Goal: Information Seeking & Learning: Learn about a topic

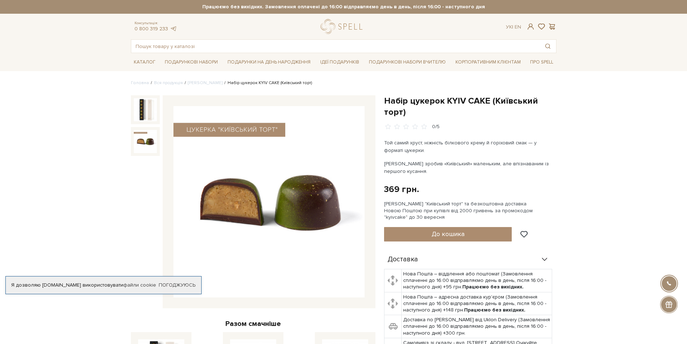
click at [150, 143] on img at bounding box center [145, 141] width 23 height 23
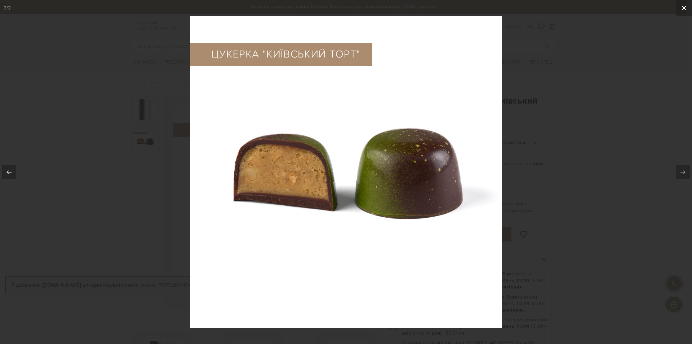
click at [686, 6] on icon at bounding box center [684, 8] width 9 height 9
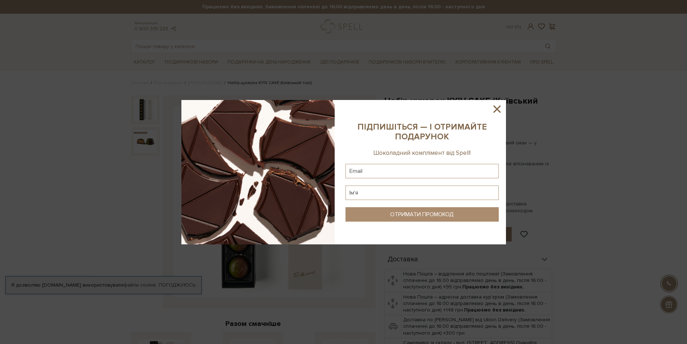
click at [496, 109] on icon at bounding box center [496, 108] width 7 height 7
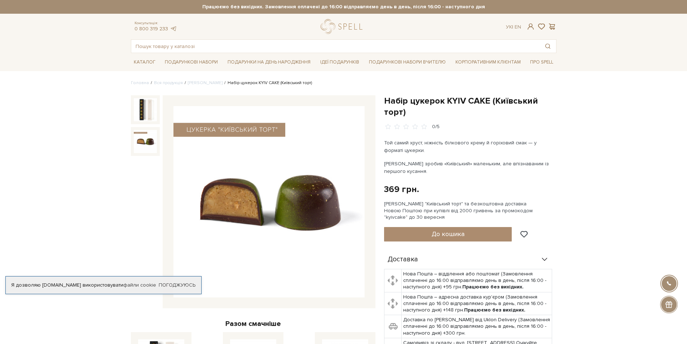
click at [144, 140] on img at bounding box center [145, 141] width 23 height 23
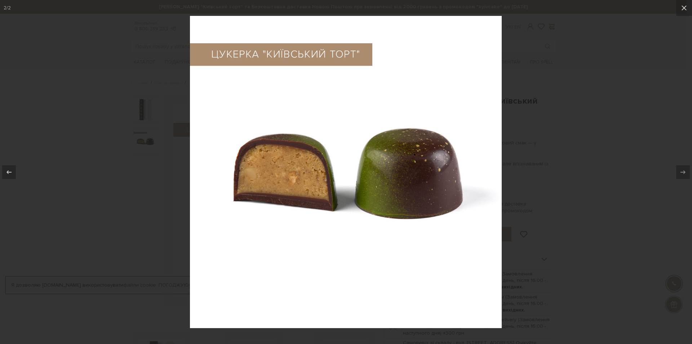
drag, startPoint x: 684, startPoint y: 7, endPoint x: 646, endPoint y: 17, distance: 39.4
click at [684, 7] on icon at bounding box center [684, 7] width 5 height 5
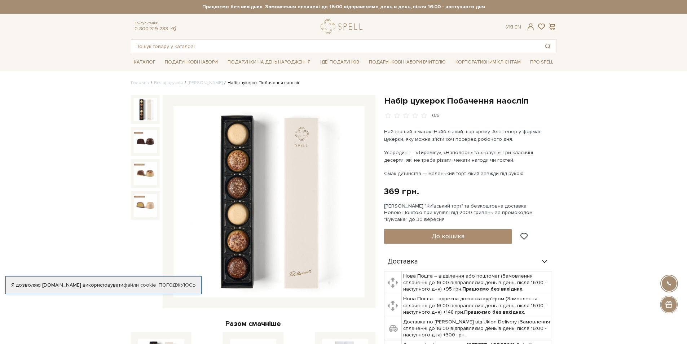
click at [150, 112] on img at bounding box center [145, 109] width 23 height 23
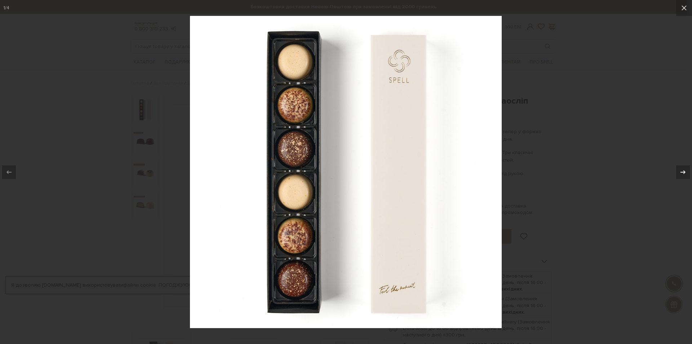
click at [683, 176] on icon at bounding box center [683, 172] width 9 height 9
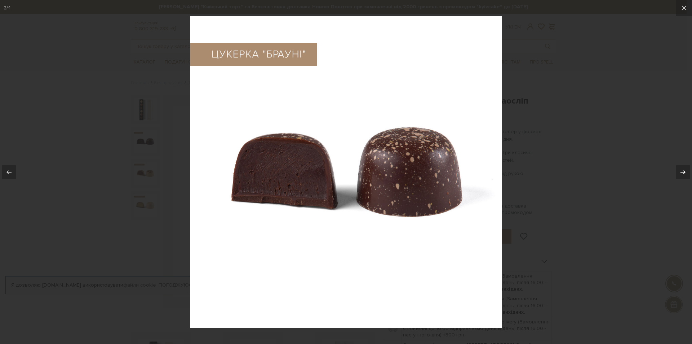
click at [683, 175] on icon at bounding box center [683, 172] width 9 height 9
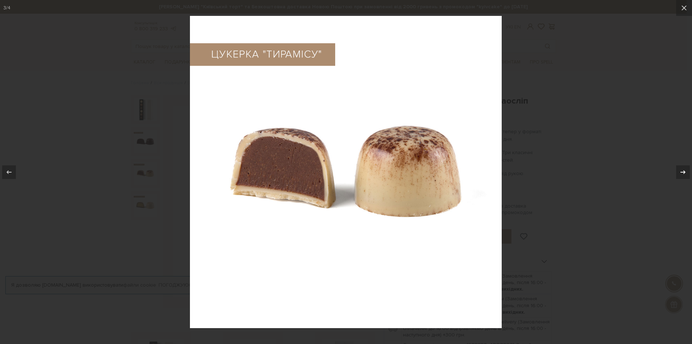
click at [683, 175] on icon at bounding box center [683, 172] width 9 height 9
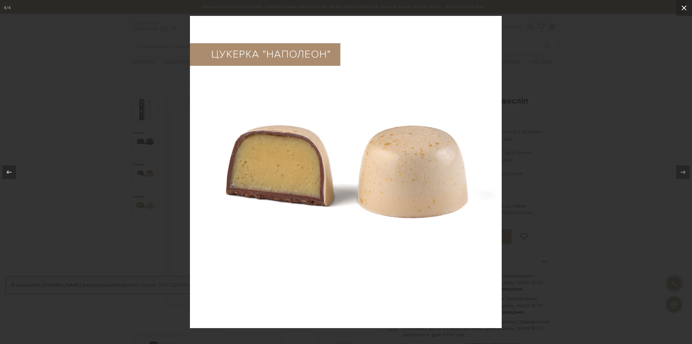
click at [684, 9] on icon at bounding box center [684, 8] width 9 height 9
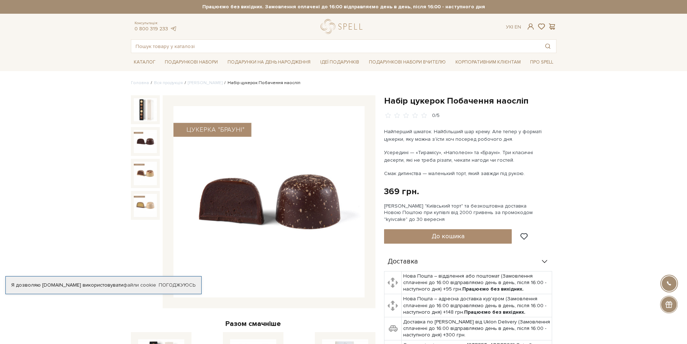
click at [151, 141] on img at bounding box center [145, 141] width 23 height 23
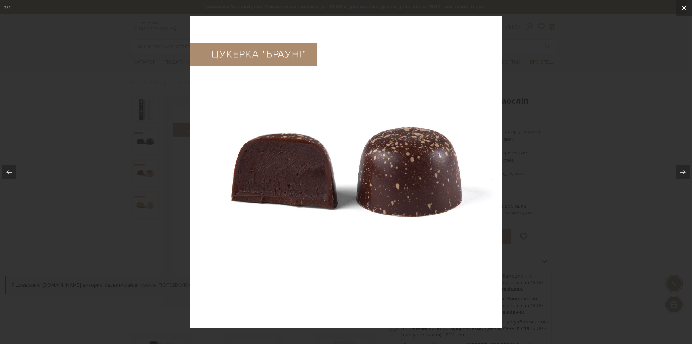
click at [685, 9] on icon at bounding box center [684, 7] width 5 height 5
